Goal: Transaction & Acquisition: Purchase product/service

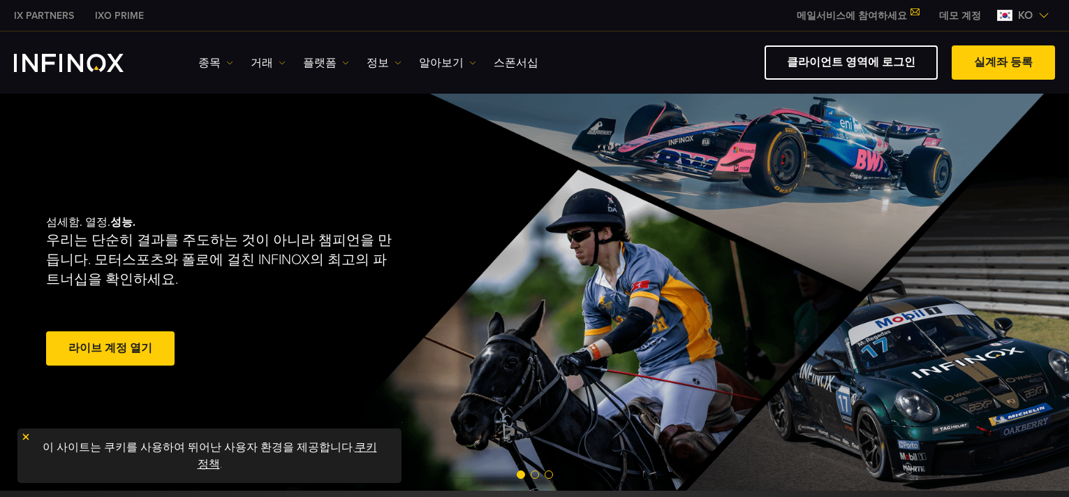
click at [92, 66] on img "INFINOX Logo" at bounding box center [69, 63] width 110 height 18
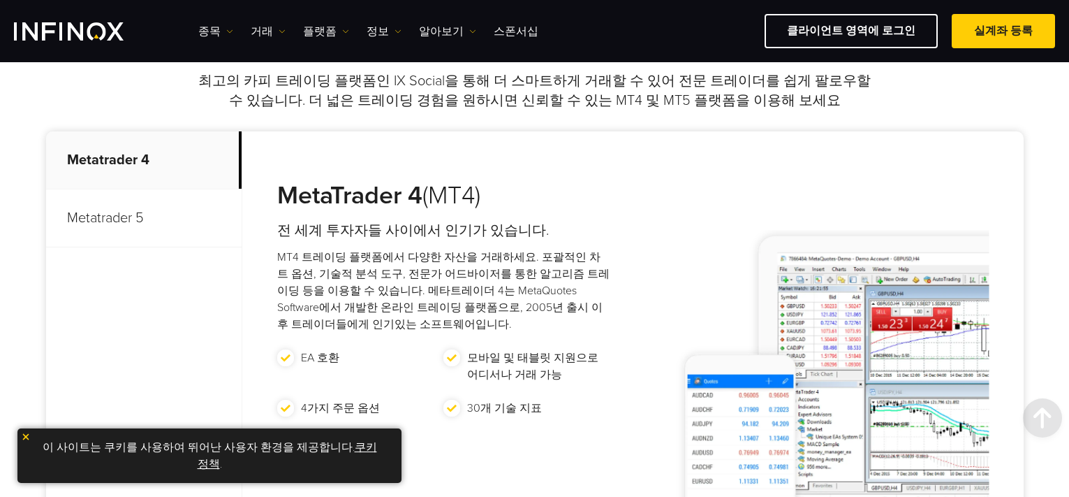
scroll to position [649, 0]
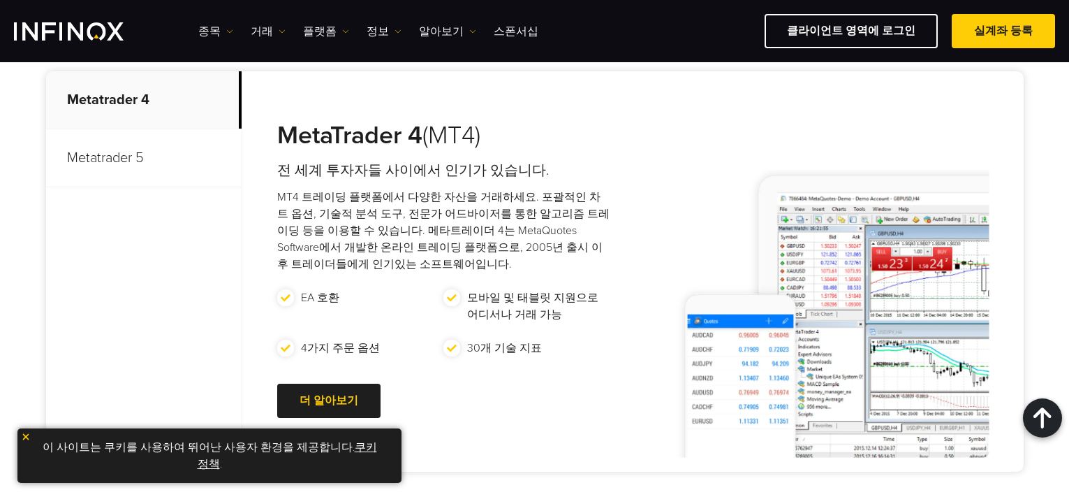
click at [95, 161] on p "Metatrader 5" at bounding box center [144, 158] width 196 height 58
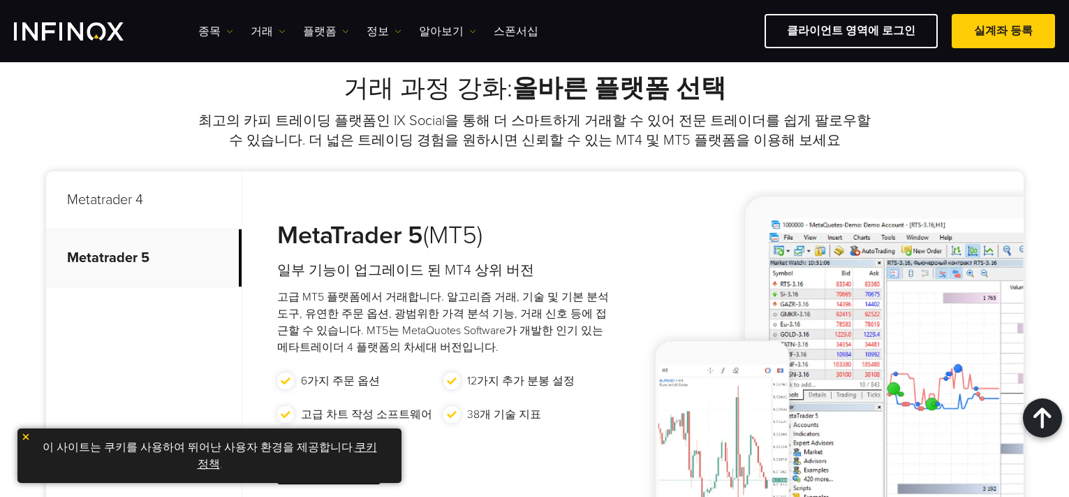
scroll to position [457, 0]
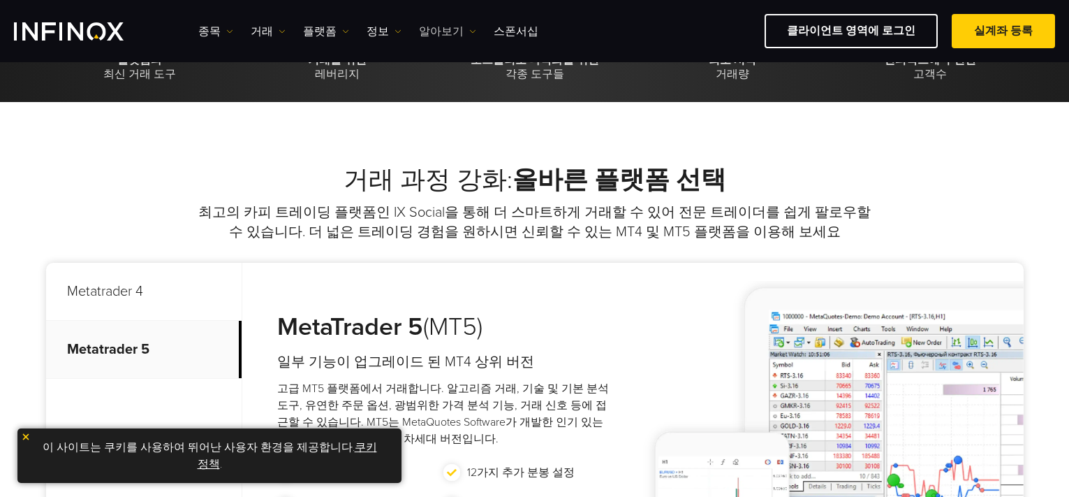
click at [456, 31] on link "알아보기" at bounding box center [447, 31] width 57 height 17
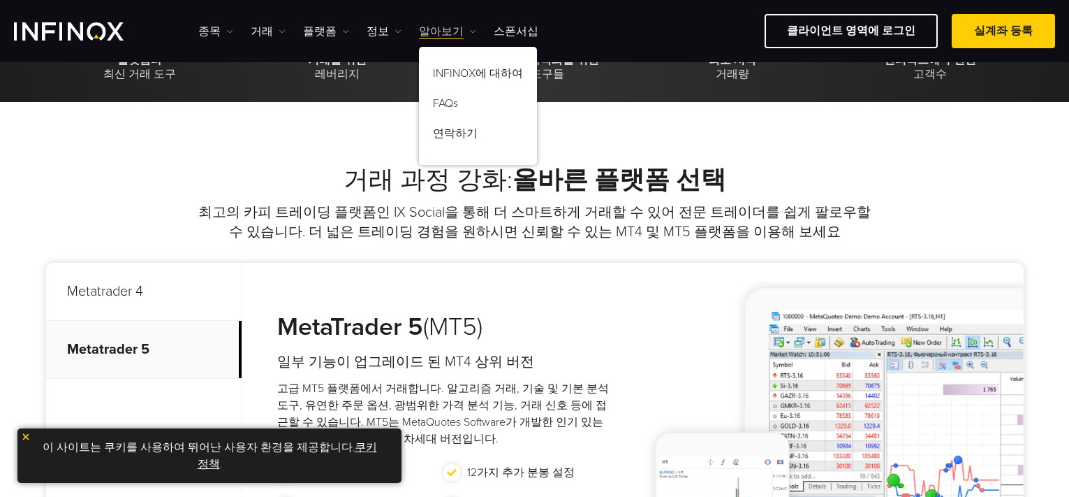
scroll to position [0, 0]
click at [388, 24] on link "정보" at bounding box center [384, 31] width 35 height 17
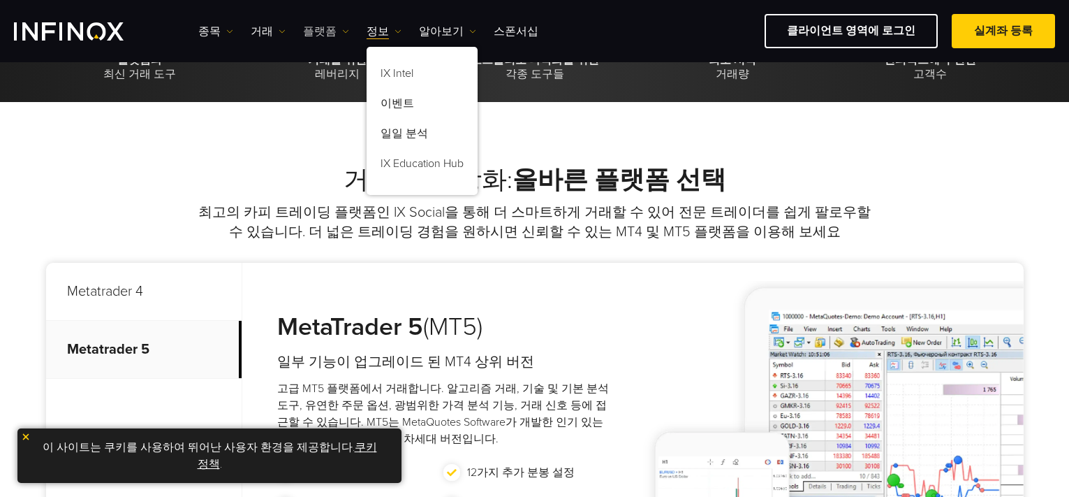
click at [342, 28] on img at bounding box center [345, 31] width 7 height 7
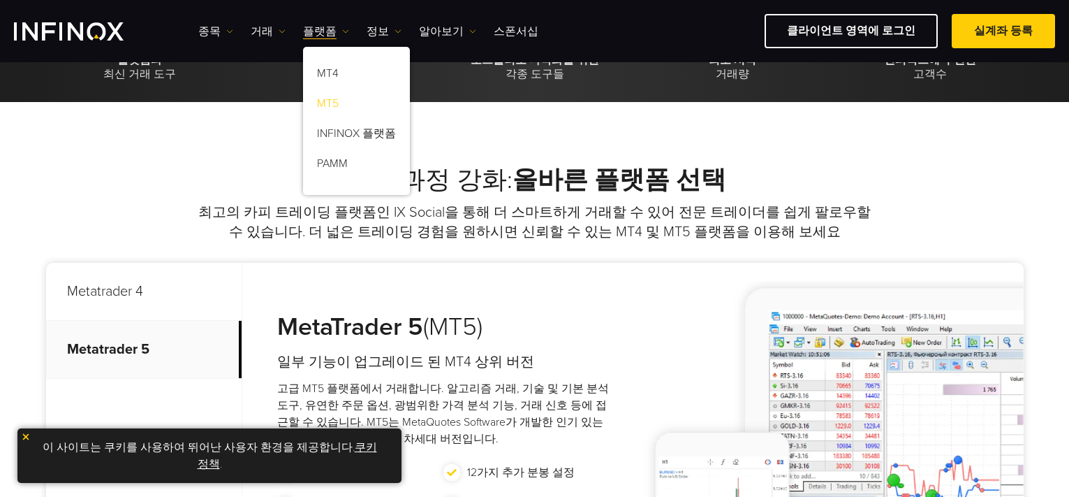
click at [322, 111] on link "MT5" at bounding box center [356, 106] width 107 height 30
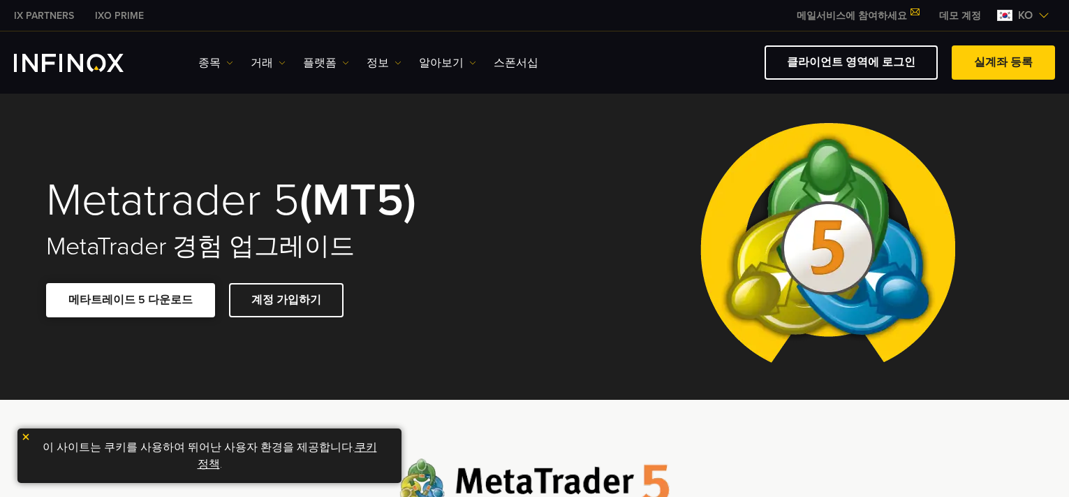
click at [156, 307] on link "메타트레이드 5 다운로드" at bounding box center [130, 300] width 169 height 34
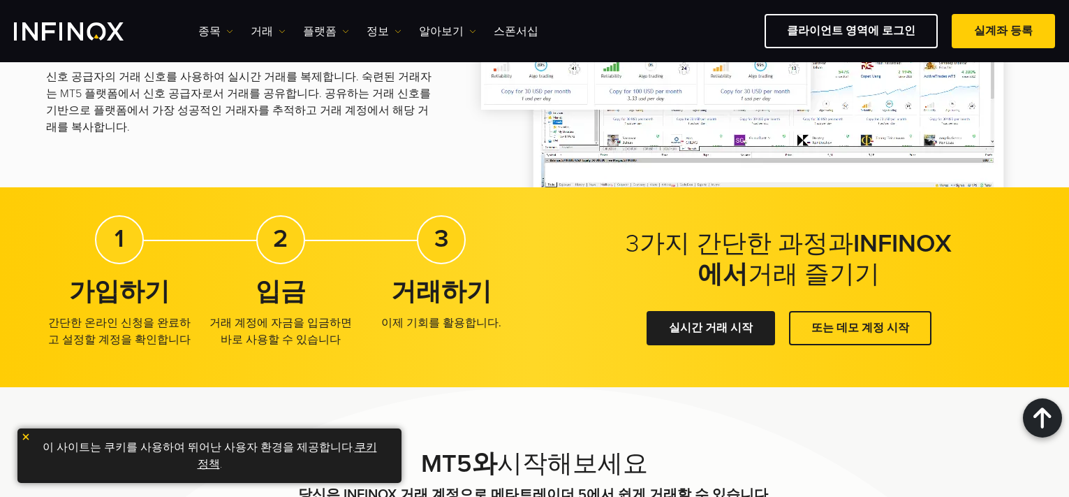
scroll to position [2345, 0]
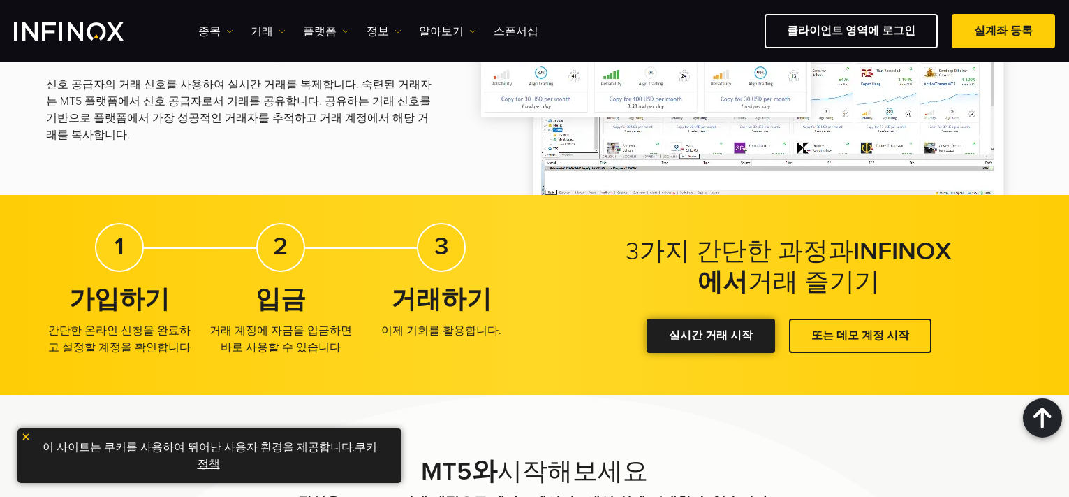
click at [711, 336] on div at bounding box center [711, 336] width 0 height 0
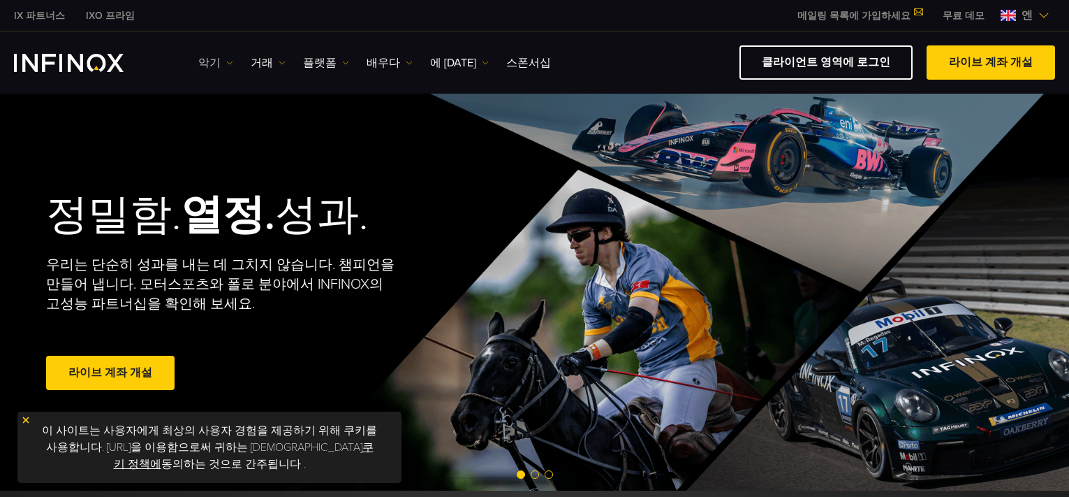
click at [226, 61] on img at bounding box center [229, 62] width 7 height 7
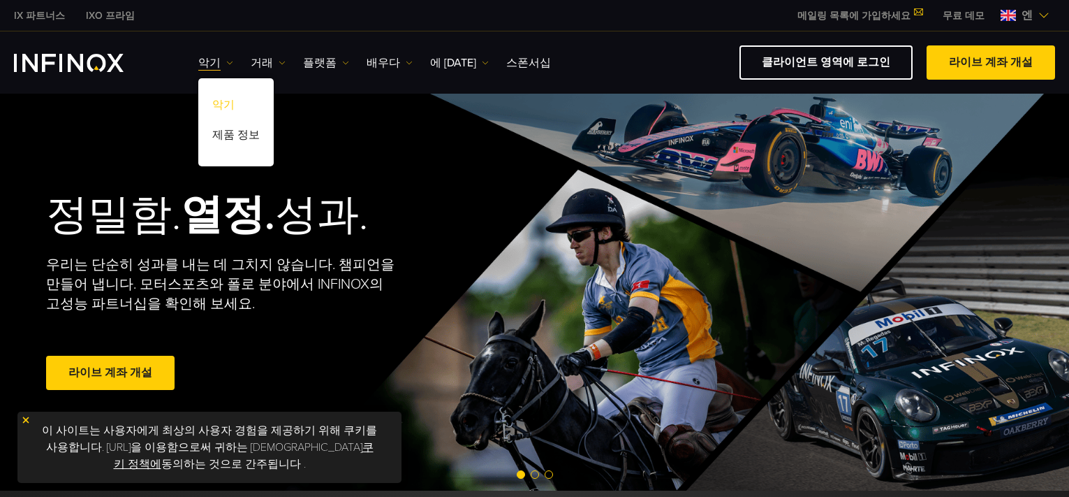
click at [227, 105] on font "악기" at bounding box center [223, 105] width 22 height 14
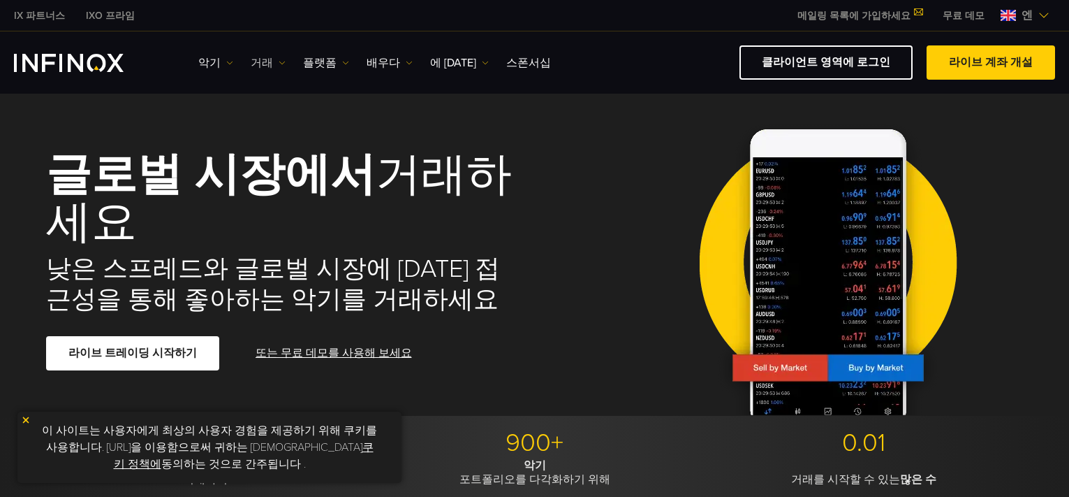
click at [280, 61] on img at bounding box center [282, 62] width 7 height 7
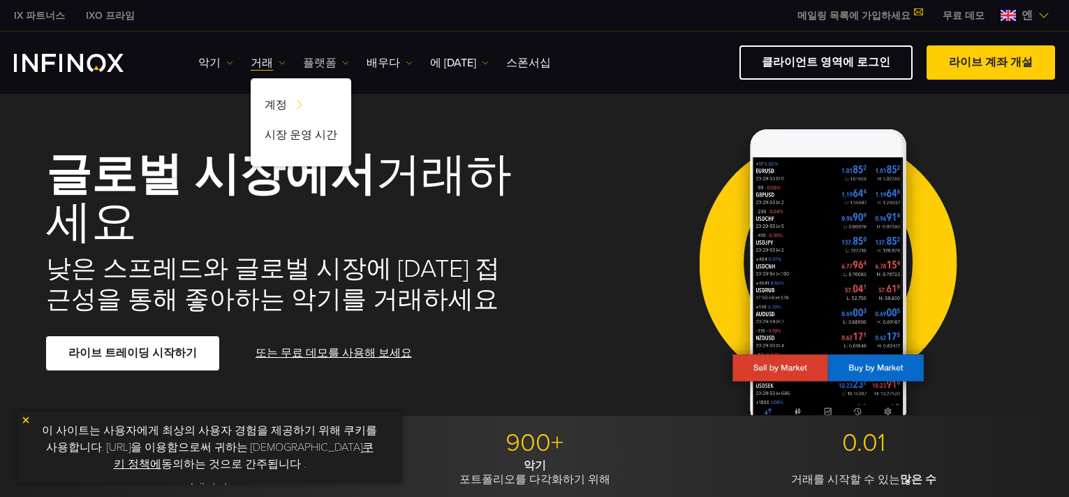
click at [342, 63] on img at bounding box center [345, 62] width 7 height 7
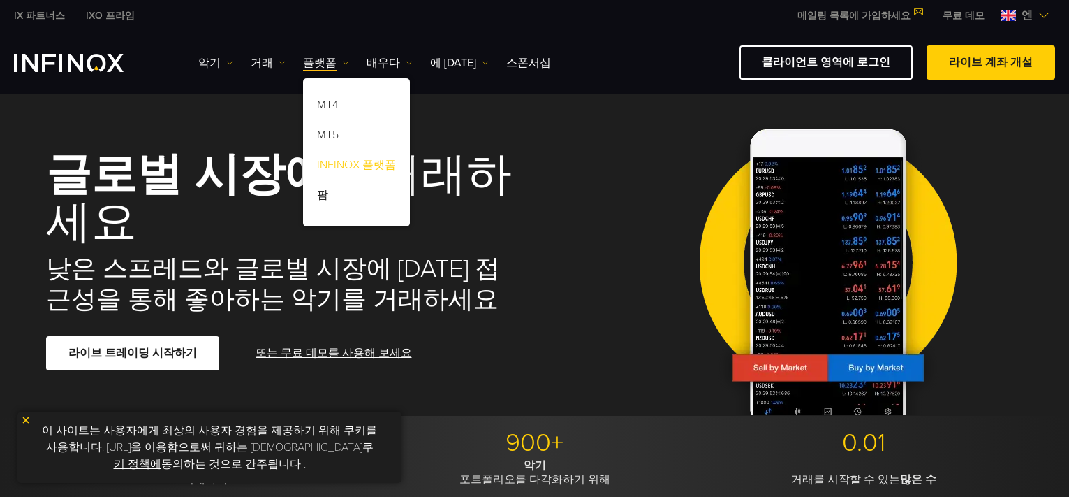
click at [338, 165] on font "INFINOX 플랫폼" at bounding box center [356, 165] width 79 height 14
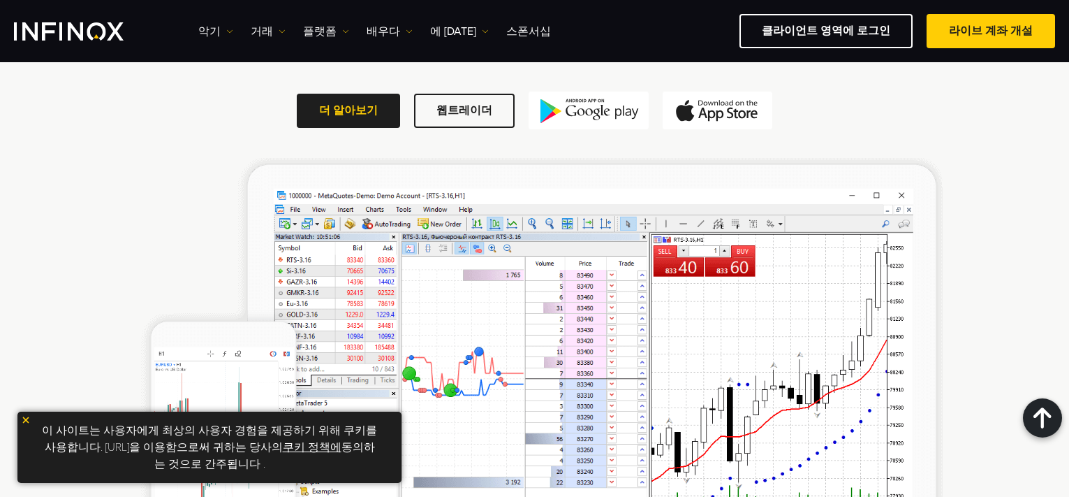
scroll to position [2295, 0]
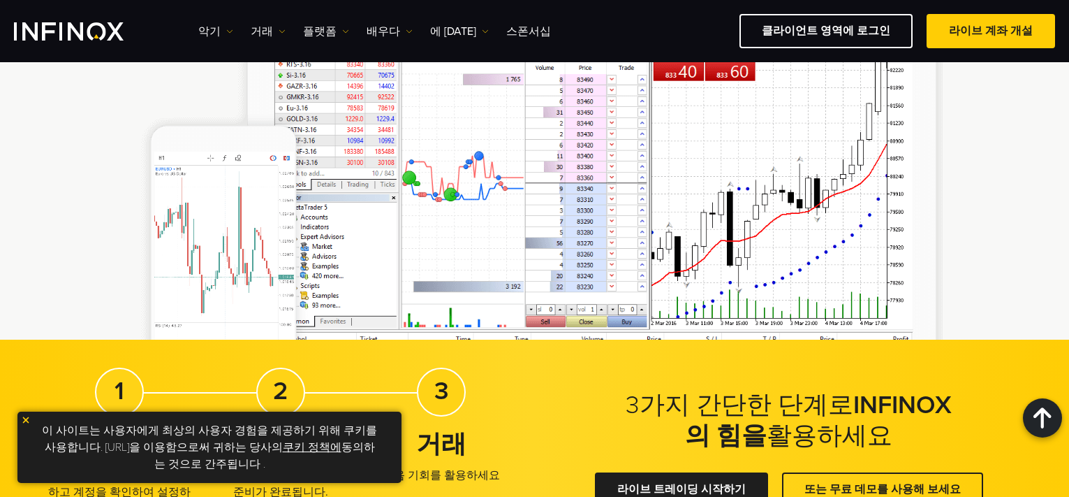
click at [29, 418] on img at bounding box center [26, 420] width 10 height 10
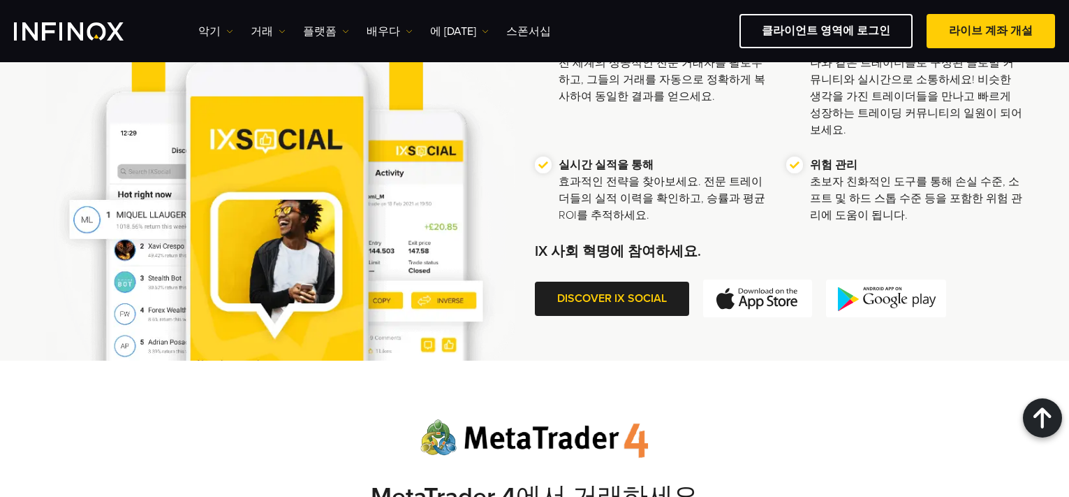
scroll to position [460, 0]
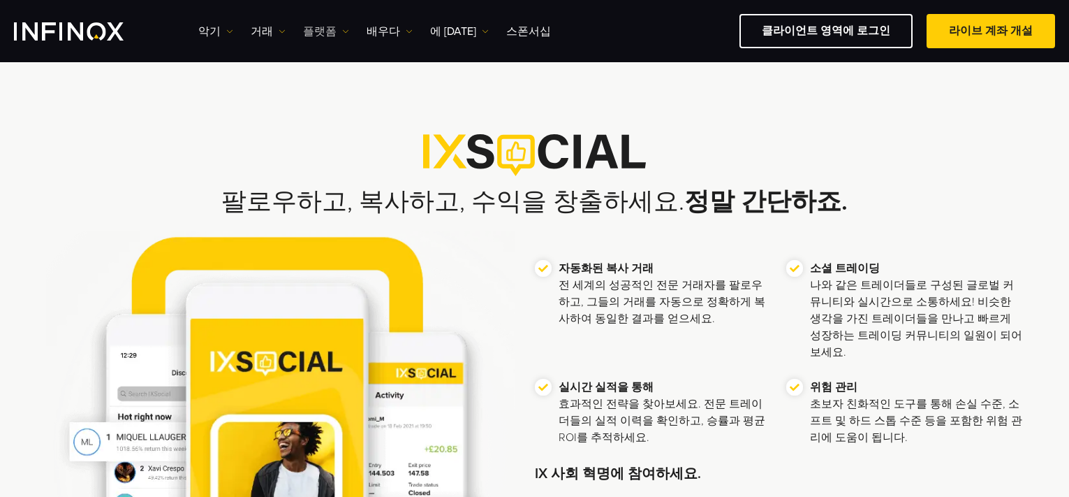
click at [335, 34] on link "플랫폼" at bounding box center [326, 31] width 46 height 17
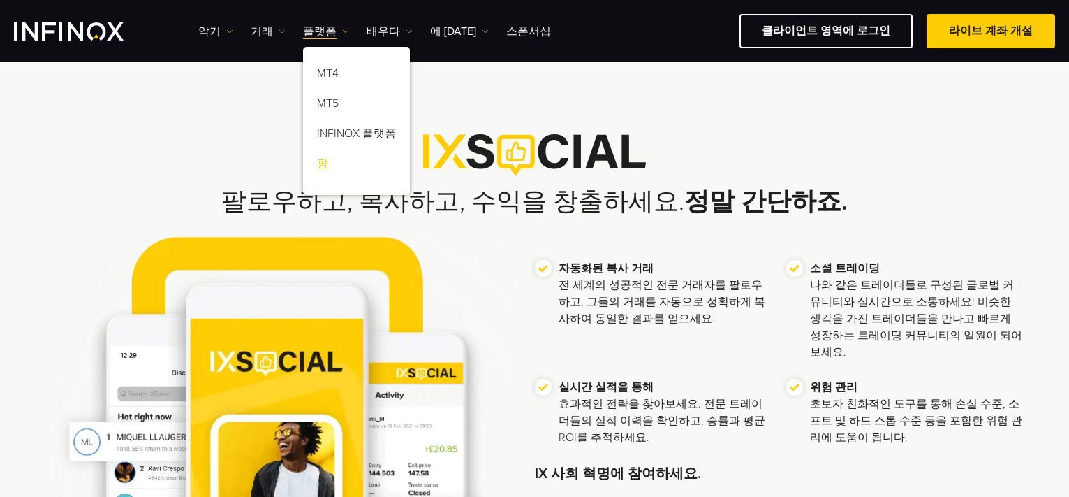
click at [317, 165] on font "팜" at bounding box center [322, 163] width 11 height 14
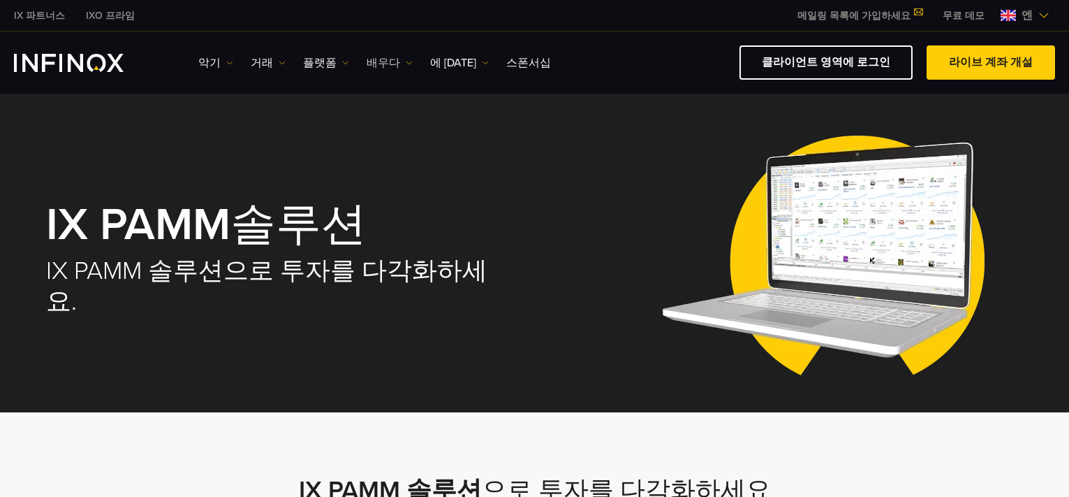
click at [395, 59] on link "배우다" at bounding box center [390, 62] width 46 height 17
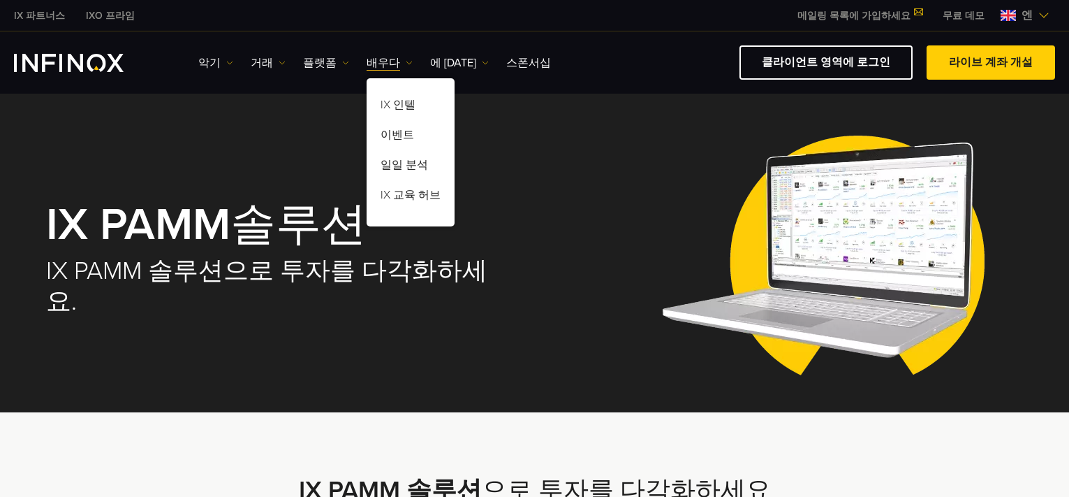
click at [344, 71] on ul "악기 악기 제품 정보 거래 계정 데모" at bounding box center [374, 62] width 353 height 17
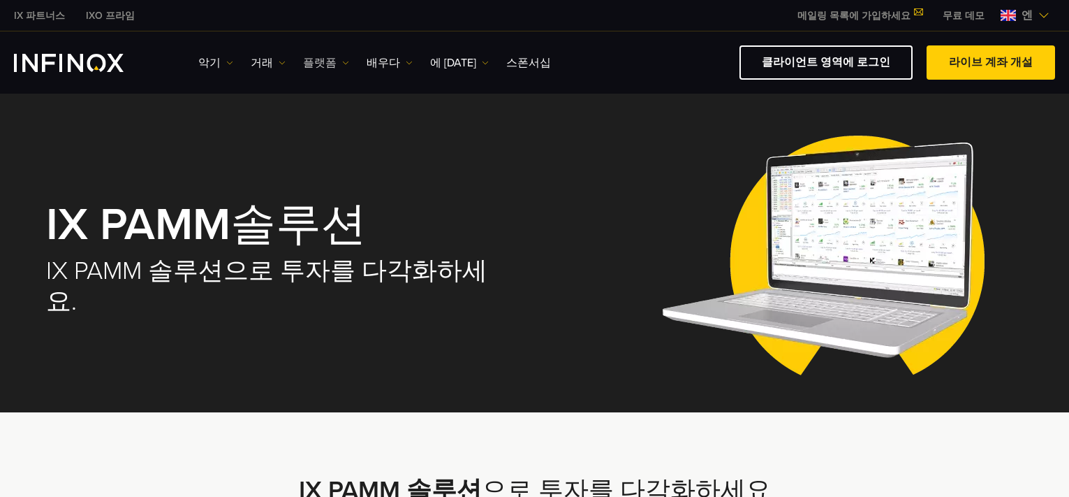
click at [342, 64] on img at bounding box center [345, 62] width 7 height 7
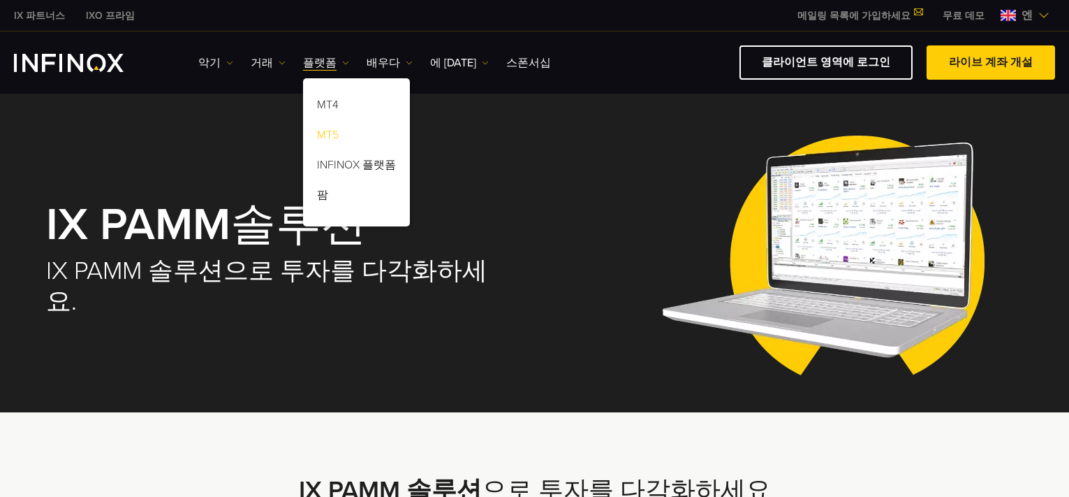
click at [329, 131] on font "MT5" at bounding box center [328, 135] width 22 height 14
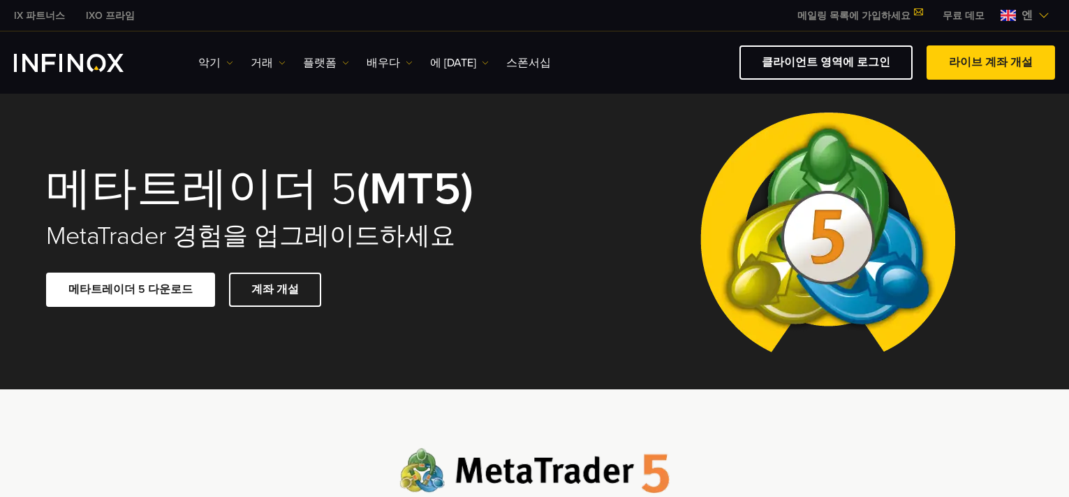
click at [1041, 14] on img at bounding box center [1044, 15] width 11 height 11
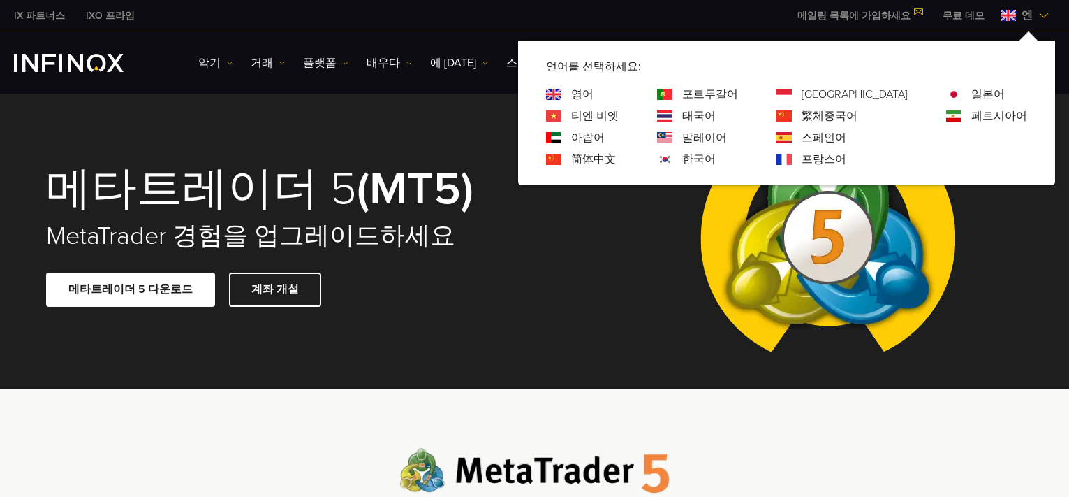
click at [716, 152] on link "한국어" at bounding box center [699, 159] width 34 height 17
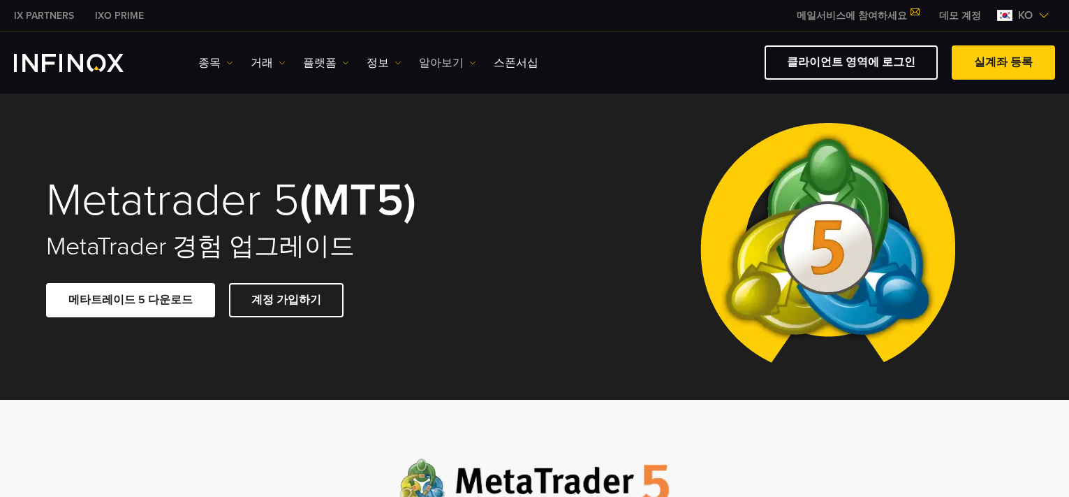
click at [469, 61] on img at bounding box center [472, 62] width 7 height 7
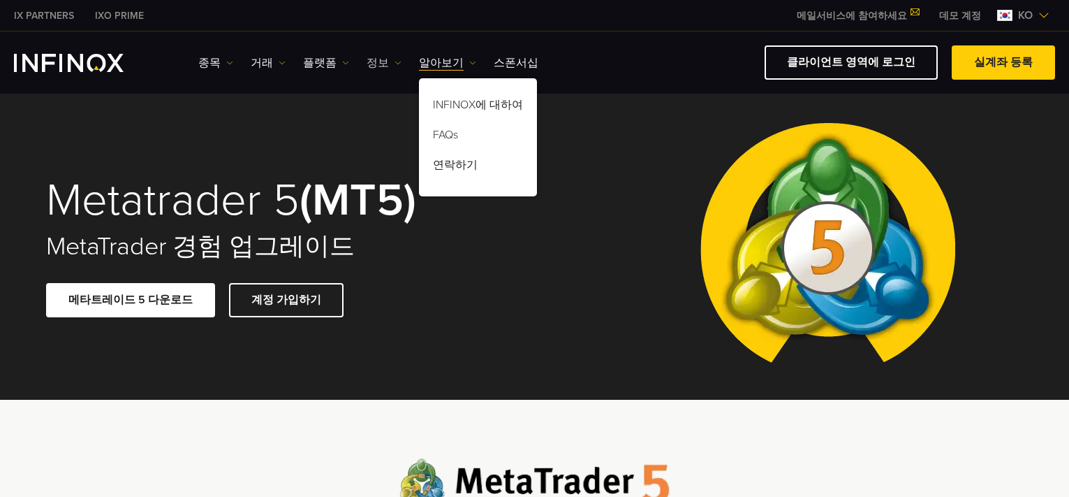
click at [395, 65] on img at bounding box center [398, 62] width 7 height 7
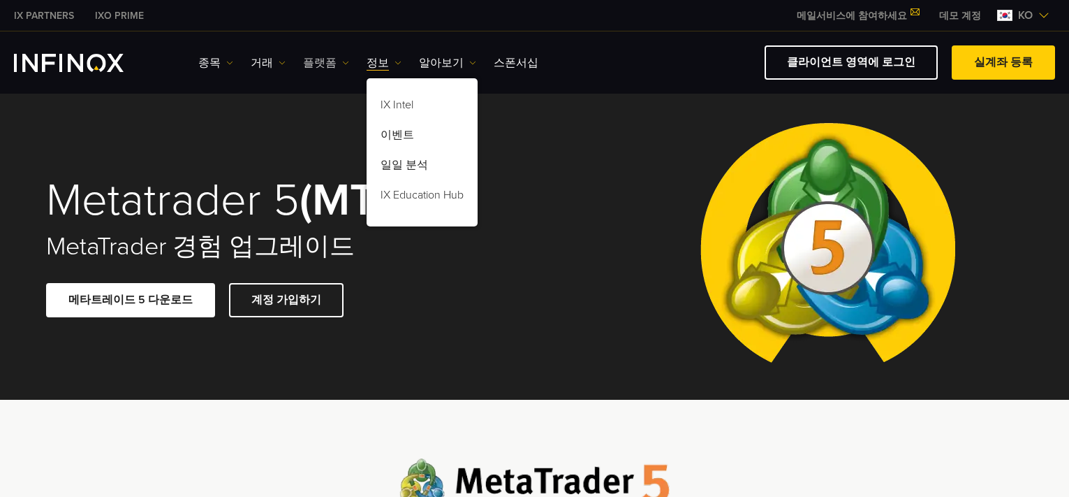
click at [342, 66] on img at bounding box center [345, 62] width 7 height 7
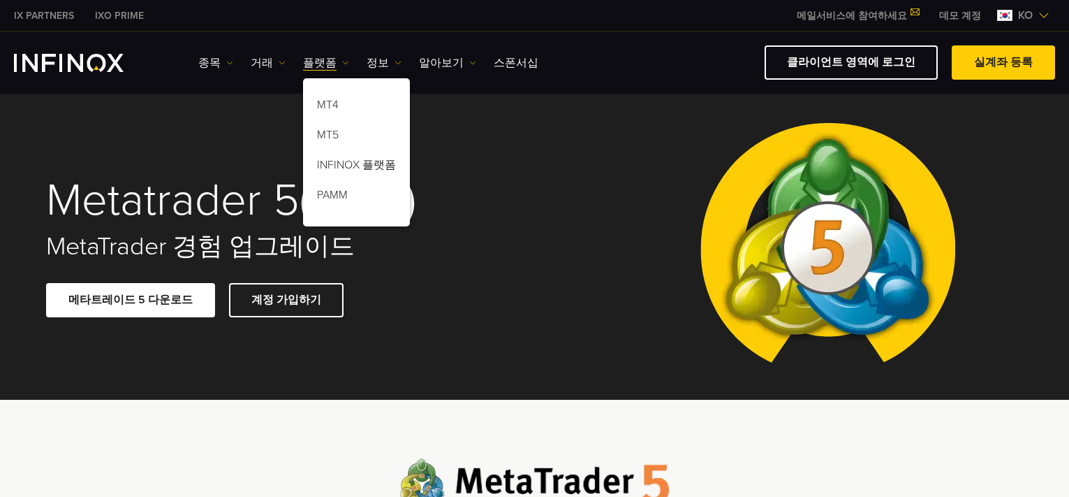
click at [126, 16] on link "IXO PRIME" at bounding box center [120, 15] width 70 height 15
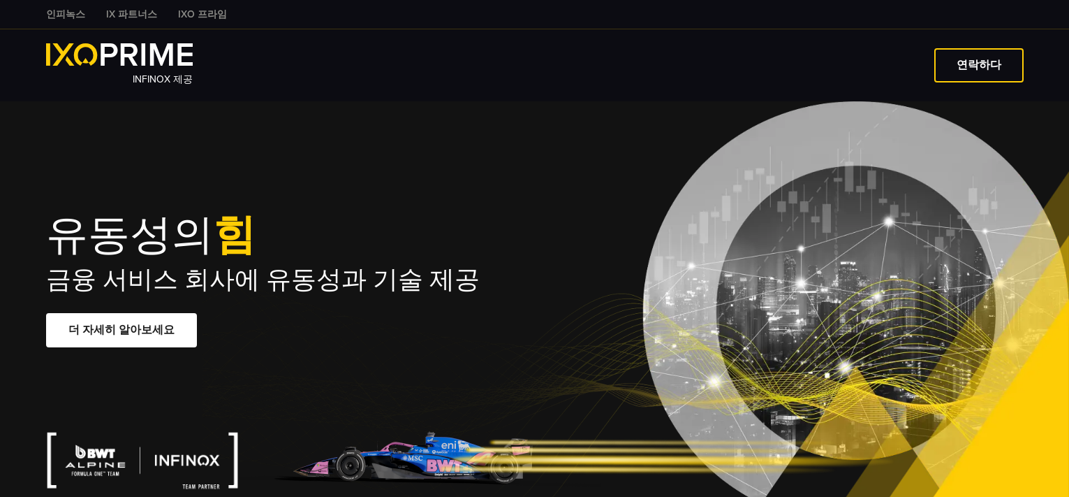
type input "***"
click at [135, 14] on font "IX 파트너스" at bounding box center [131, 14] width 51 height 12
click at [57, 17] on font "인피녹스" at bounding box center [65, 14] width 39 height 12
click at [115, 47] on img at bounding box center [119, 54] width 147 height 22
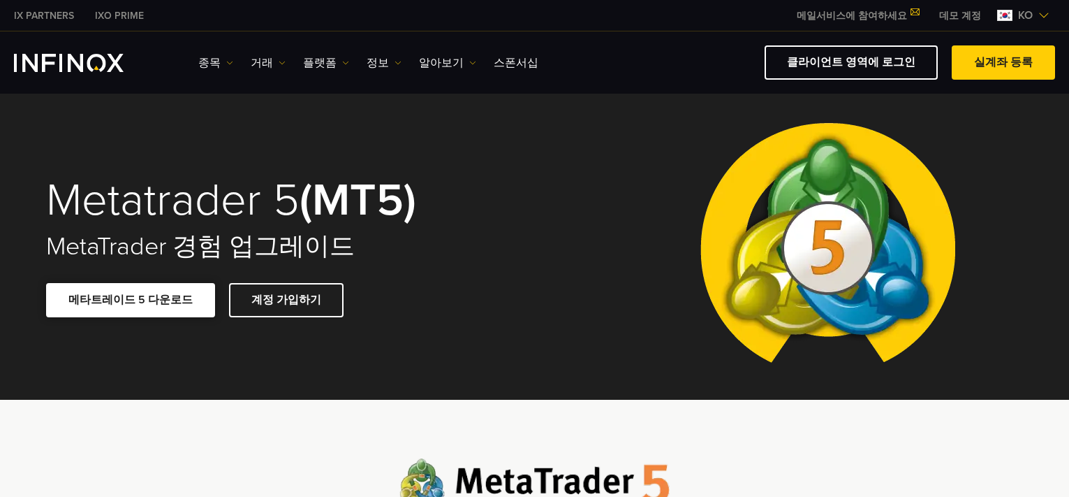
click at [190, 306] on link "메타트레이드 5 다운로드" at bounding box center [130, 300] width 169 height 34
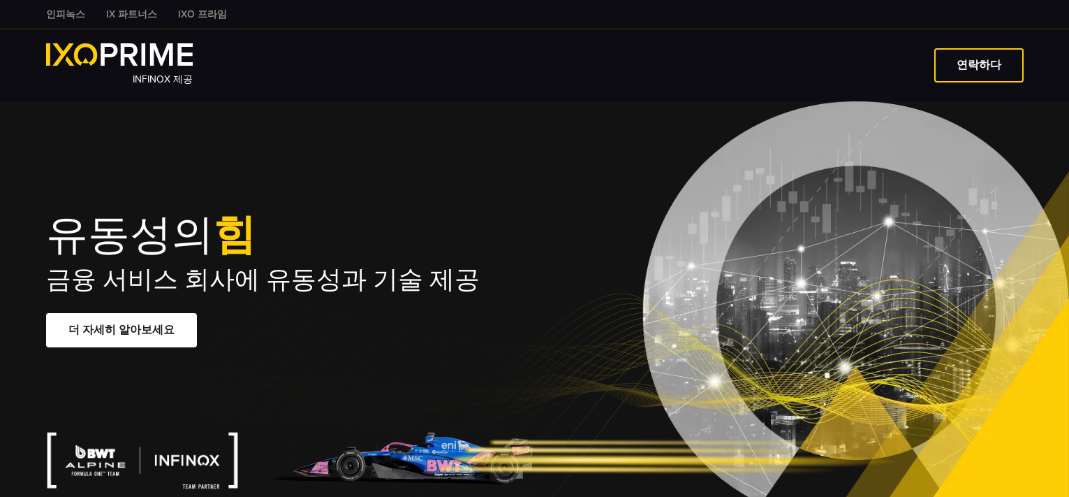
type input "***"
click at [67, 19] on font "인피녹스" at bounding box center [65, 14] width 39 height 12
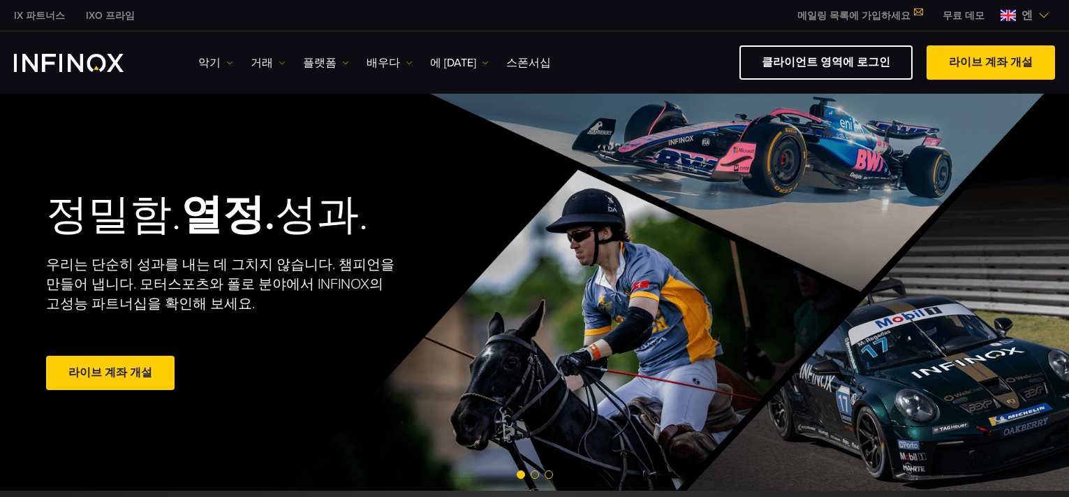
click at [997, 66] on font "라이브 계좌 개설" at bounding box center [991, 62] width 84 height 14
